Goal: Information Seeking & Learning: Learn about a topic

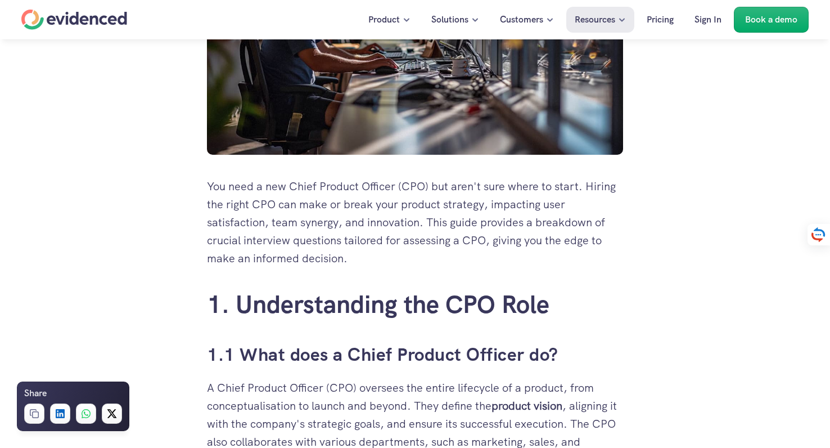
scroll to position [632, 0]
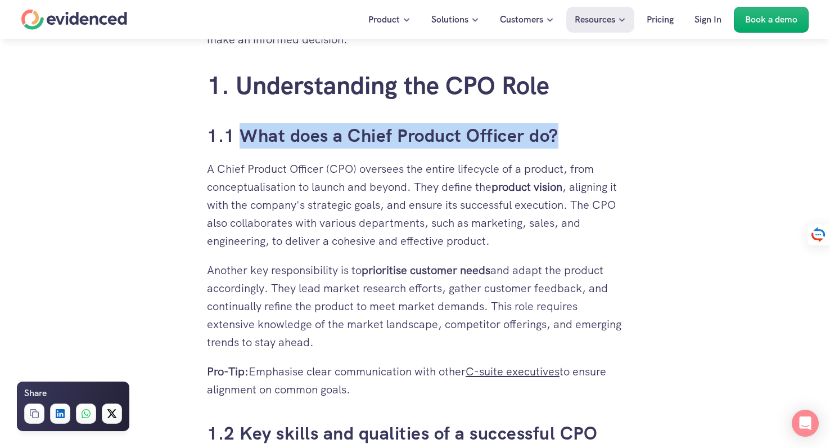
copy h3 "What does a Chief Product Officer do?"
drag, startPoint x: 580, startPoint y: 136, endPoint x: 240, endPoint y: 130, distance: 340.8
click at [240, 131] on h3 "1.1 What does a Chief Product Officer do?" at bounding box center [415, 135] width 416 height 25
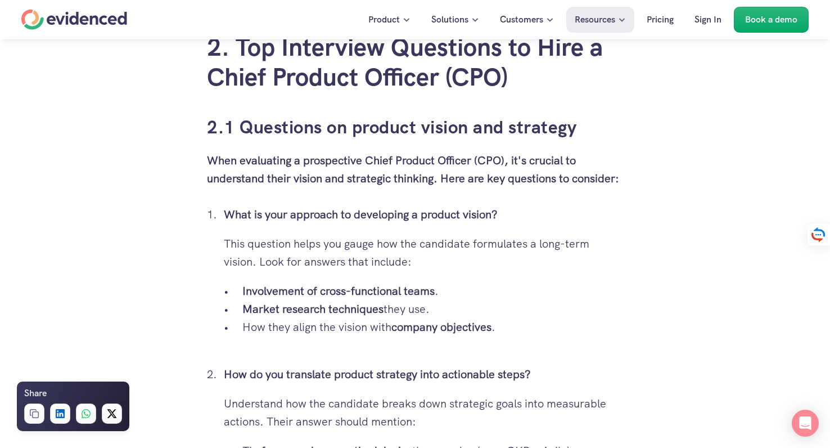
scroll to position [1688, 0]
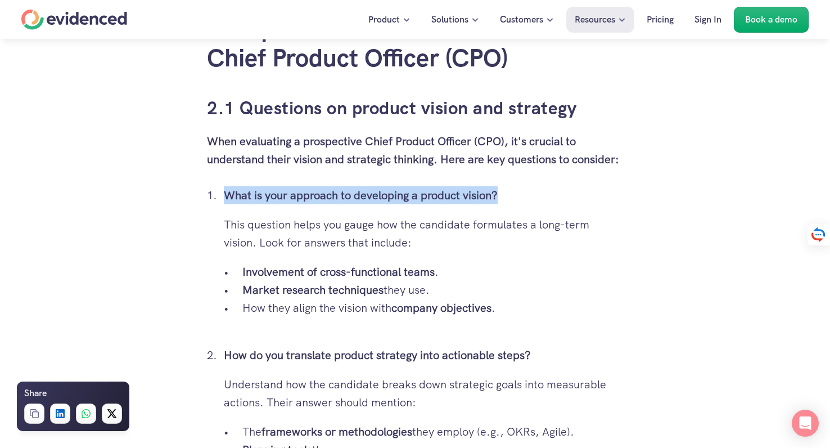
drag, startPoint x: 514, startPoint y: 200, endPoint x: 228, endPoint y: 196, distance: 286.8
click at [228, 196] on p "What is your approach to developing a product vision?" at bounding box center [423, 195] width 399 height 18
copy strong "What is your approach to developing a product vision?"
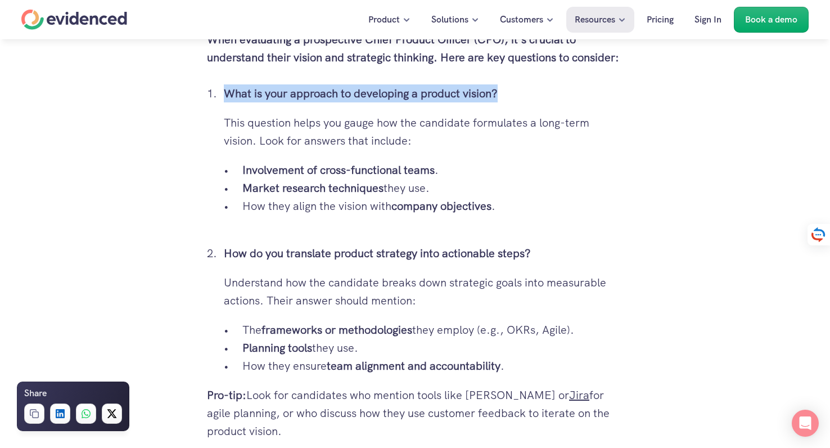
scroll to position [1803, 0]
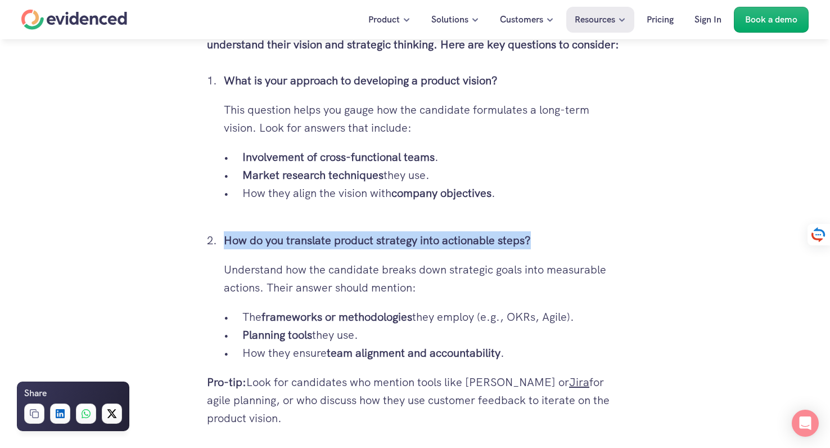
drag, startPoint x: 536, startPoint y: 233, endPoint x: 227, endPoint y: 239, distance: 309.9
click at [227, 239] on p "How do you translate product strategy into actionable steps?" at bounding box center [423, 240] width 399 height 18
copy strong "How do you translate product strategy into actionable steps?"
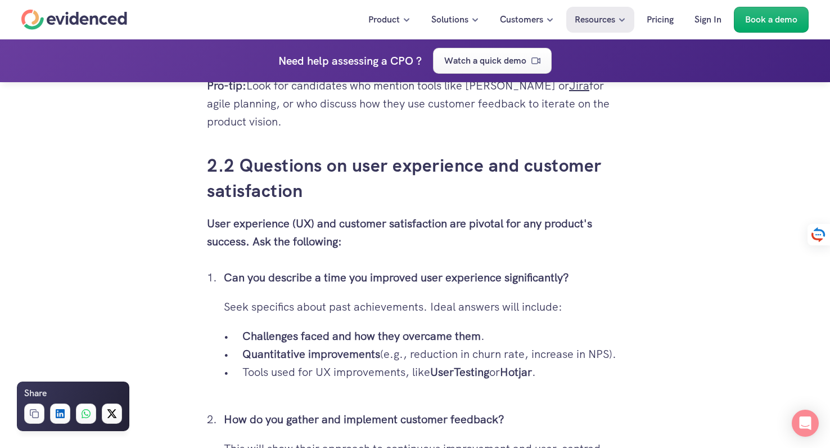
scroll to position [2122, 0]
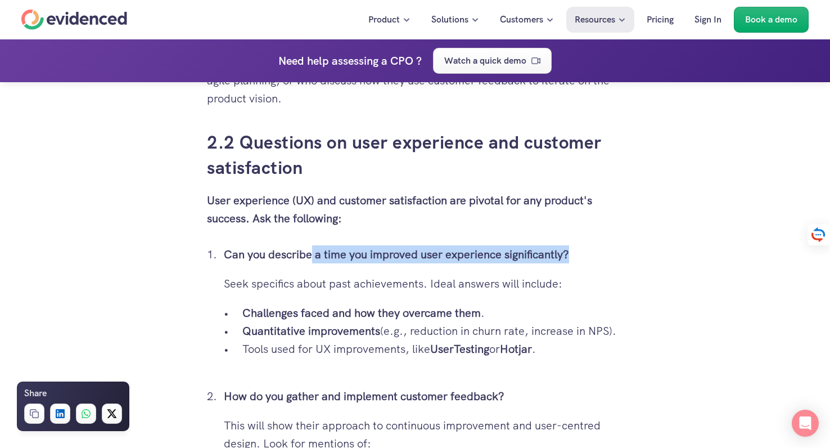
drag, startPoint x: 596, startPoint y: 254, endPoint x: 310, endPoint y: 255, distance: 286.2
click at [310, 255] on p "Can you describe a time you improved user experience significantly?" at bounding box center [423, 254] width 399 height 18
copy strong "a time you improved user experience significantly?"
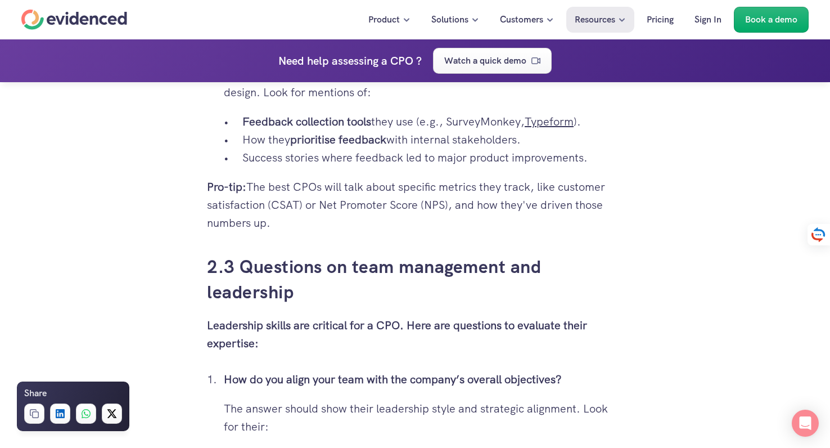
scroll to position [2546, 0]
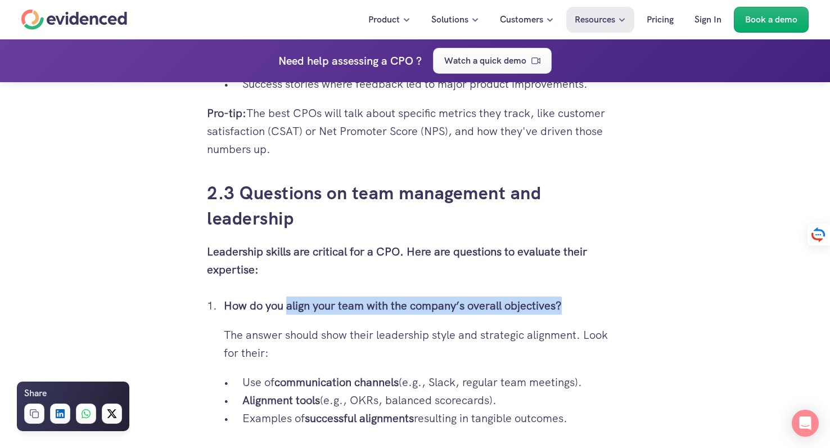
drag, startPoint x: 570, startPoint y: 304, endPoint x: 288, endPoint y: 303, distance: 281.7
click at [288, 303] on p "How do you align your team with the company’s overall objectives?" at bounding box center [423, 305] width 399 height 18
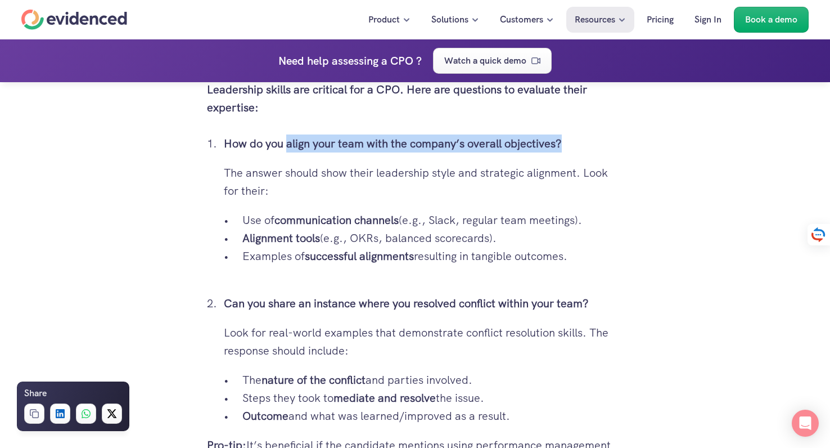
scroll to position [2721, 0]
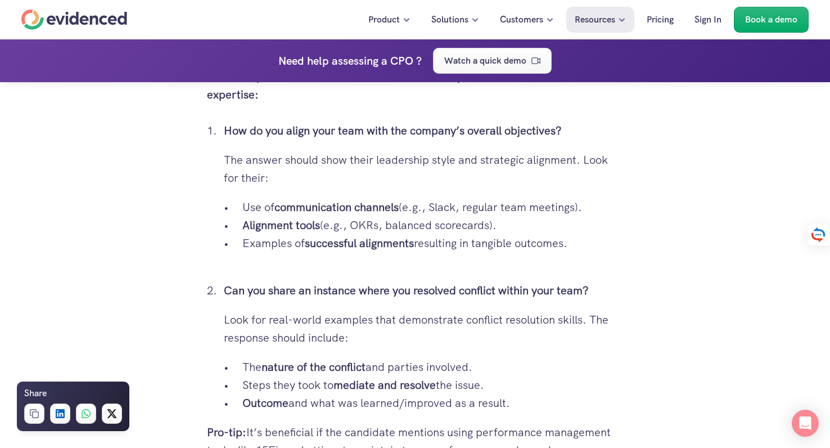
click at [288, 303] on li "Can you share an instance where you resolved conflict within your team? Look fo…" at bounding box center [423, 346] width 399 height 130
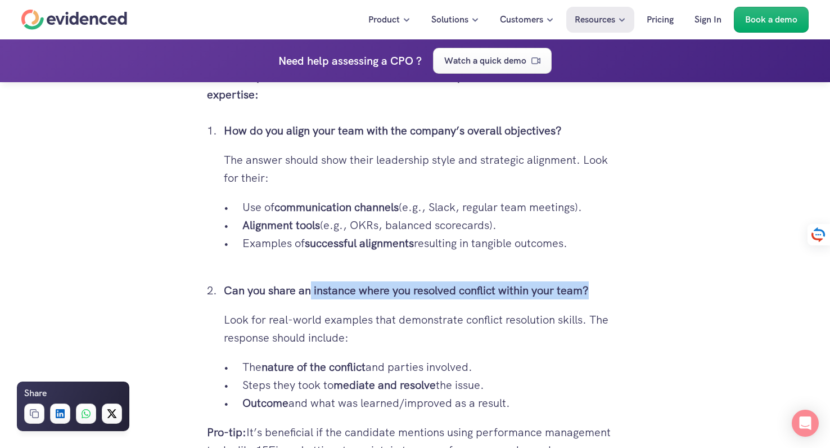
drag, startPoint x: 594, startPoint y: 292, endPoint x: 313, endPoint y: 290, distance: 281.7
click at [313, 290] on p "Can you share an instance where you resolved conflict within your team?" at bounding box center [423, 290] width 399 height 18
copy strong "instance where you resolved conflict within your team?"
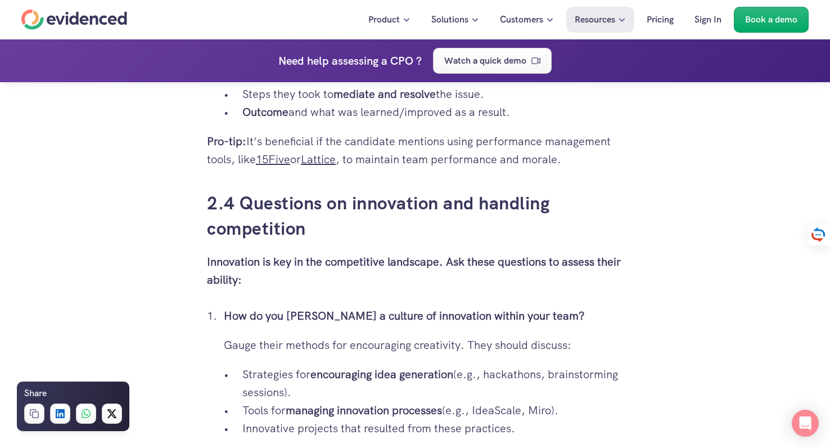
scroll to position [3298, 0]
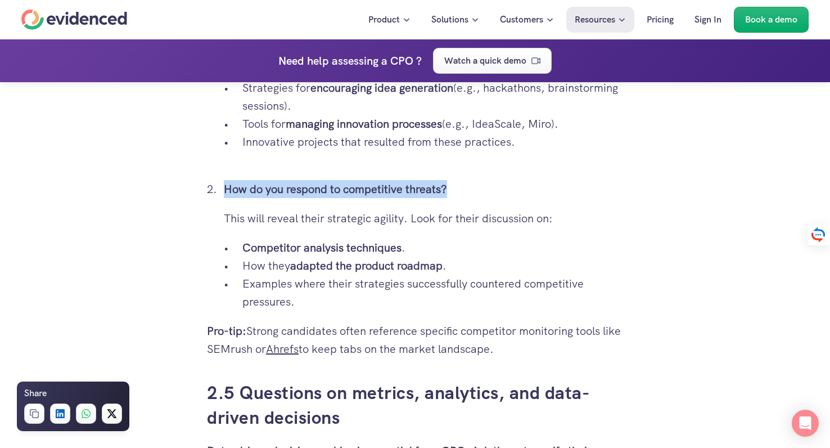
drag, startPoint x: 457, startPoint y: 191, endPoint x: 223, endPoint y: 189, distance: 234.5
click at [223, 189] on ol "How do you [PERSON_NAME] a culture of innovation within your team? Gauge their …" at bounding box center [415, 165] width 416 height 290
copy strong "How do you respond to competitive threats?"
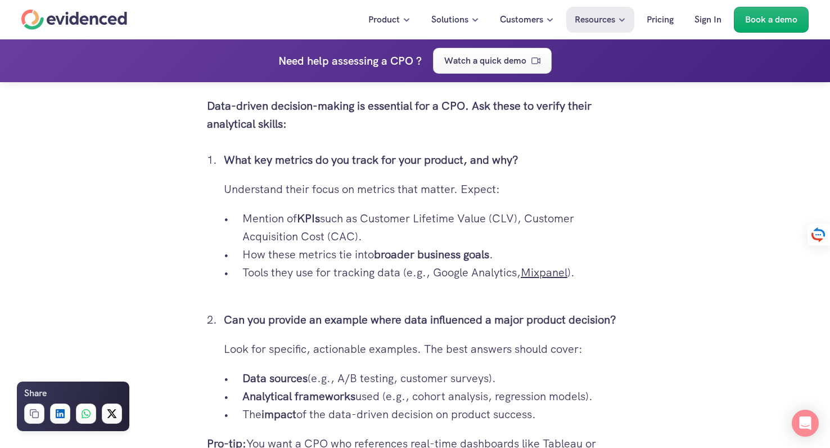
scroll to position [3642, 0]
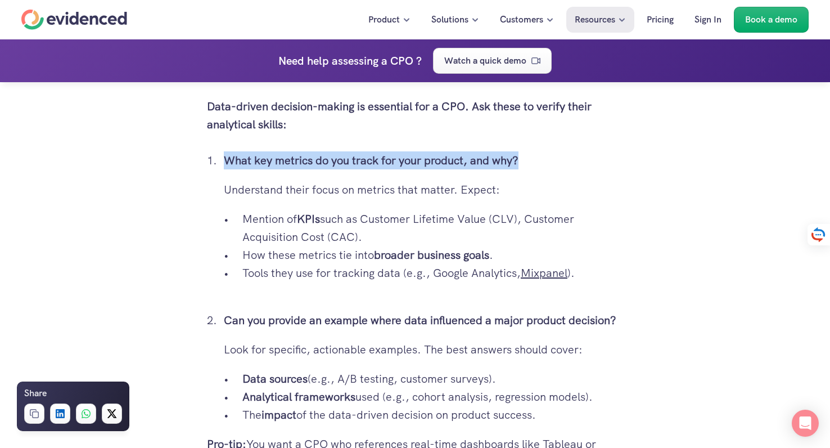
drag, startPoint x: 532, startPoint y: 157, endPoint x: 219, endPoint y: 162, distance: 313.2
click at [219, 162] on ol "What key metrics do you track for your product, and why? Understand their focus…" at bounding box center [415, 287] width 416 height 272
copy strong "What key metrics do you track for your product, and why?"
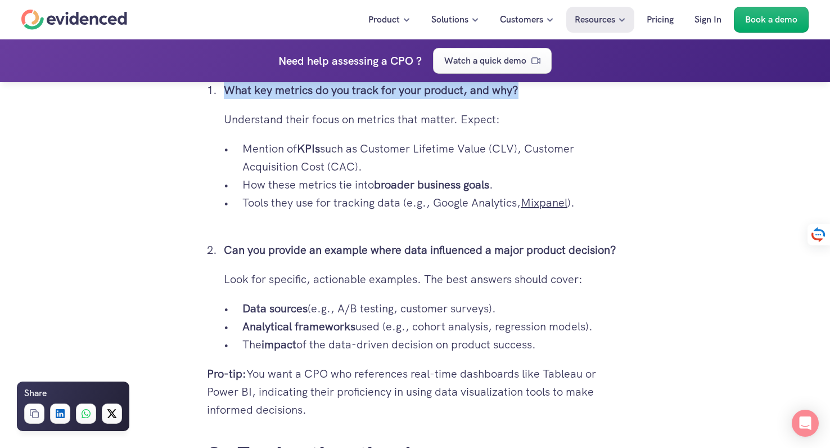
scroll to position [3715, 0]
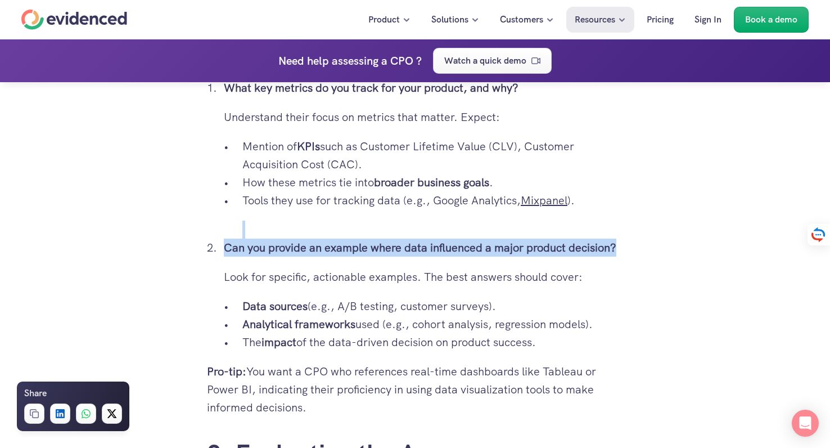
drag, startPoint x: 624, startPoint y: 243, endPoint x: 224, endPoint y: 238, distance: 399.2
copy ol "Can you provide an example where data influenced a major product decision?"
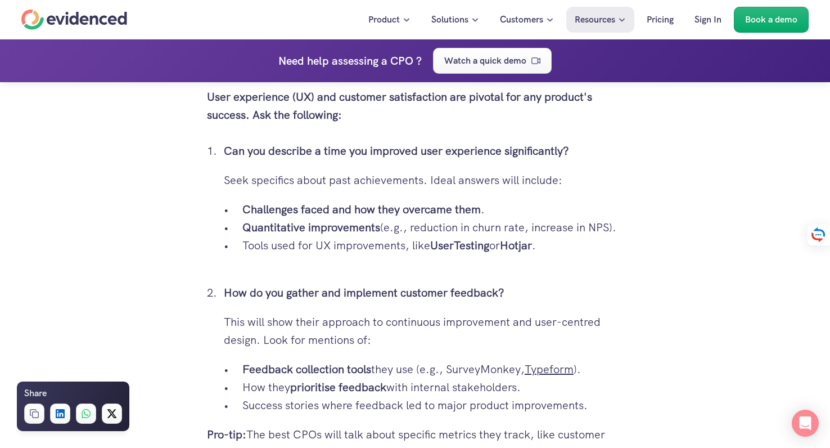
scroll to position [1940, 0]
